Goal: Information Seeking & Learning: Learn about a topic

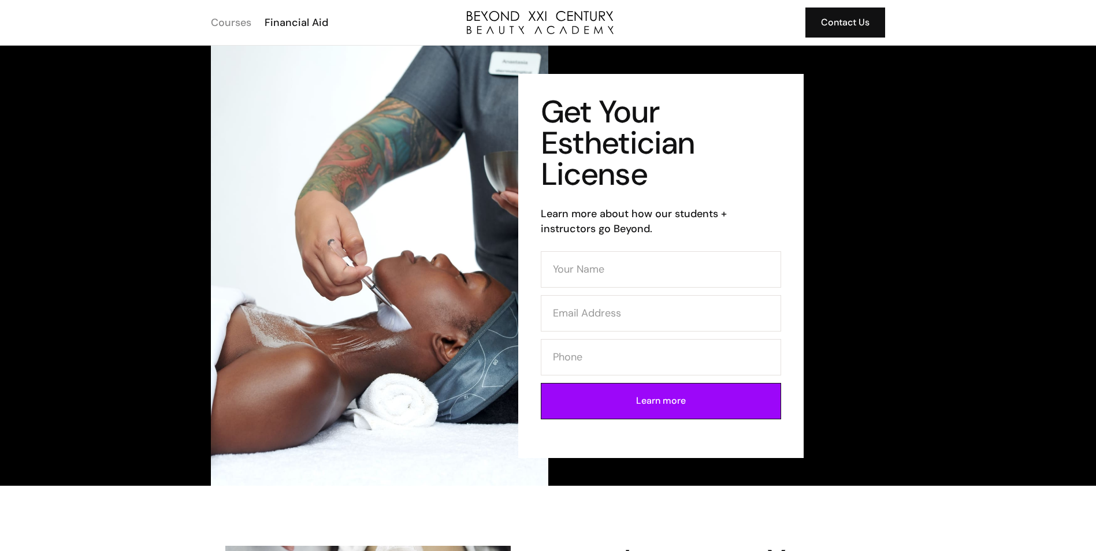
click at [242, 22] on div "Courses" at bounding box center [231, 22] width 40 height 15
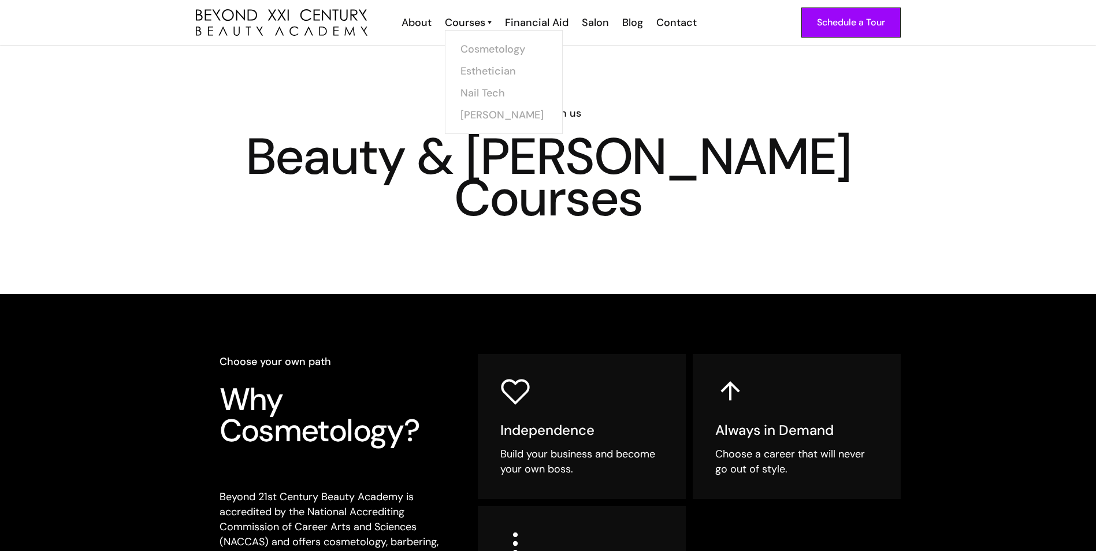
drag, startPoint x: 482, startPoint y: 68, endPoint x: 419, endPoint y: 84, distance: 64.5
click at [482, 69] on link "Esthetician" at bounding box center [503, 71] width 87 height 22
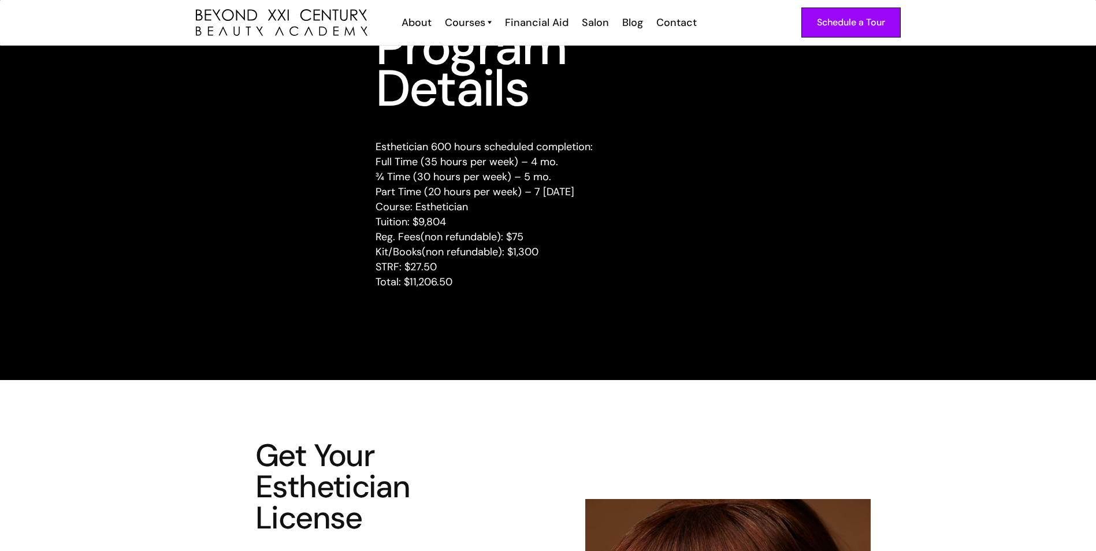
scroll to position [1502, 0]
